Goal: Check status: Check status

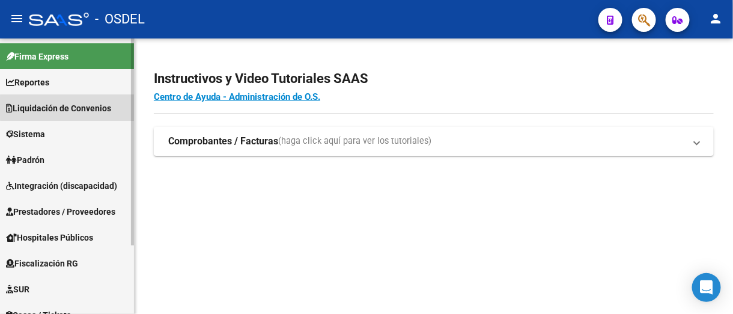
click at [82, 106] on span "Liquidación de Convenios" at bounding box center [58, 108] width 105 height 13
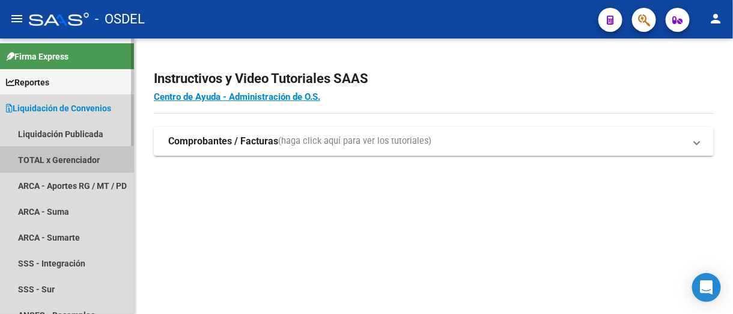
click at [64, 160] on link "TOTAL x Gerenciador" at bounding box center [67, 160] width 134 height 26
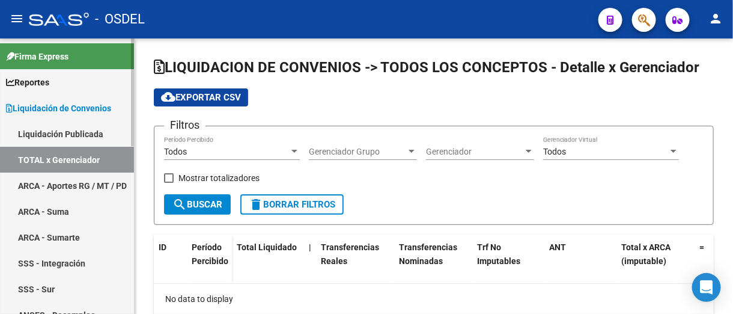
checkbox input "true"
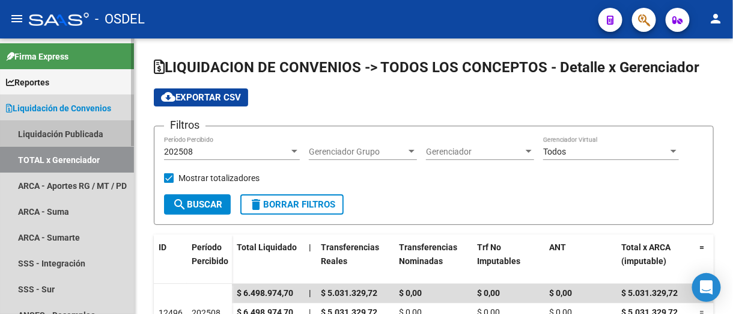
click at [93, 132] on link "Liquidación Publicada" at bounding box center [67, 134] width 134 height 26
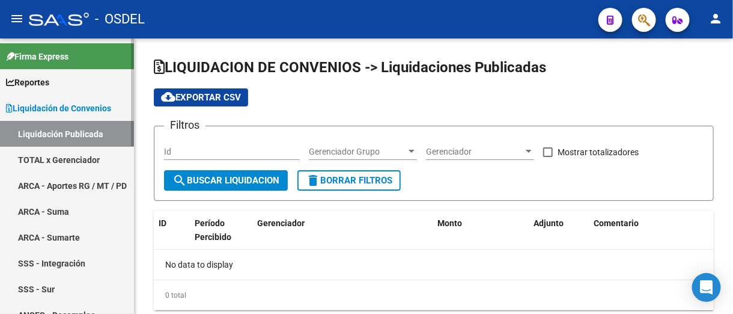
checkbox input "true"
